Goal: Navigation & Orientation: Find specific page/section

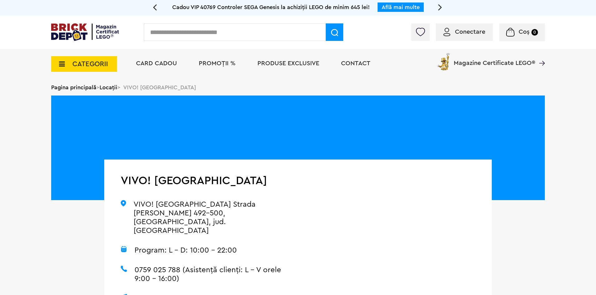
click at [83, 66] on span "CATEGORII" at bounding box center [90, 64] width 36 height 7
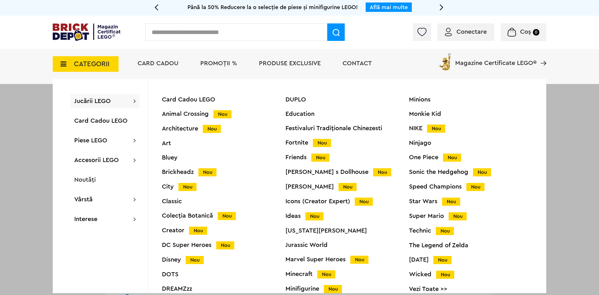
click at [101, 102] on span "Jucării LEGO" at bounding box center [92, 101] width 37 height 6
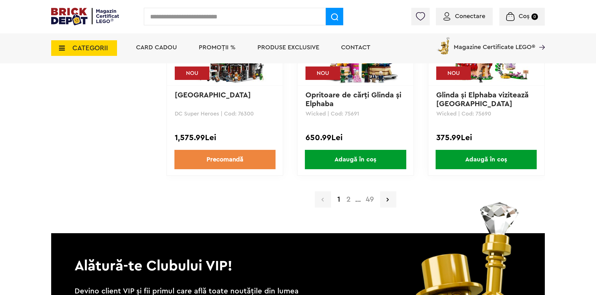
scroll to position [1311, 0]
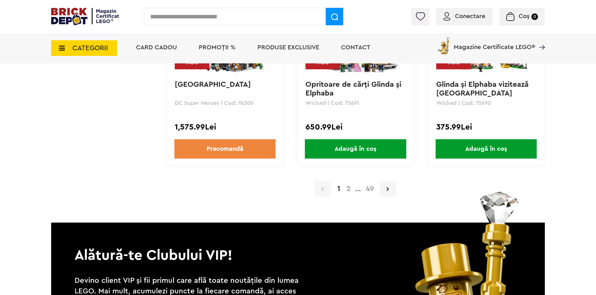
click at [344, 191] on link "2" at bounding box center [348, 188] width 11 height 7
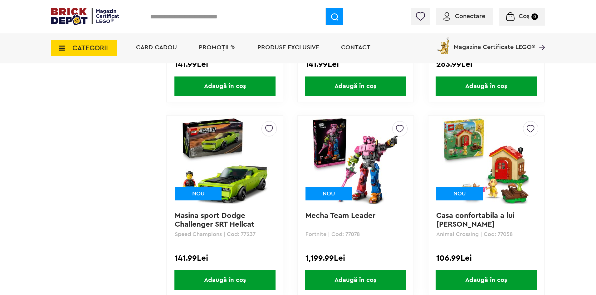
scroll to position [1248, 0]
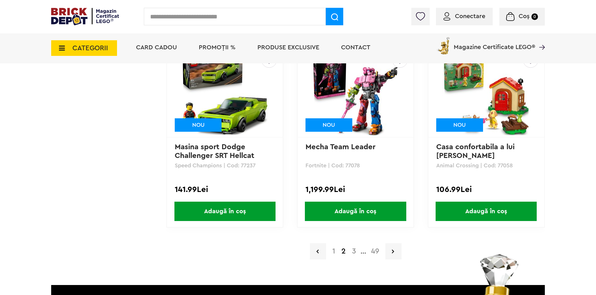
click at [353, 252] on link "3" at bounding box center [354, 250] width 10 height 7
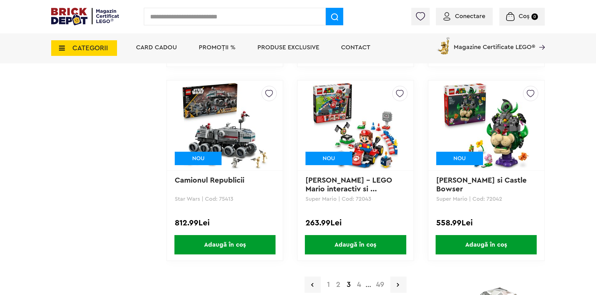
scroll to position [1217, 0]
